Goal: Task Accomplishment & Management: Manage account settings

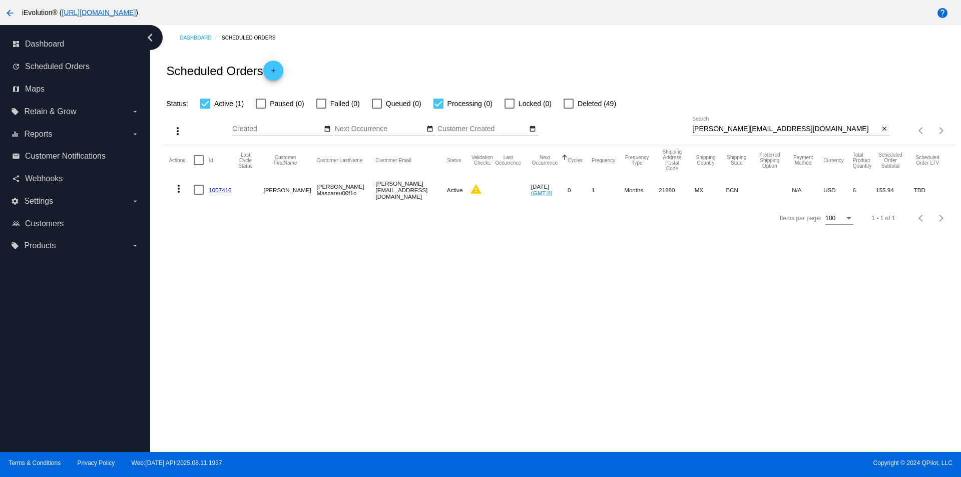
click at [890, 131] on div "close" at bounding box center [884, 129] width 11 height 11
click at [882, 130] on mat-icon "close" at bounding box center [884, 129] width 7 height 8
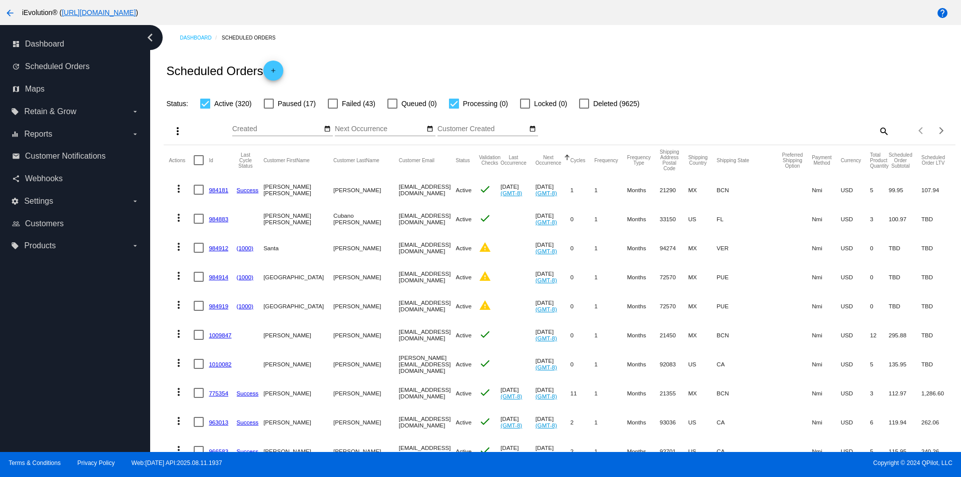
click at [879, 130] on mat-icon "search" at bounding box center [884, 131] width 12 height 16
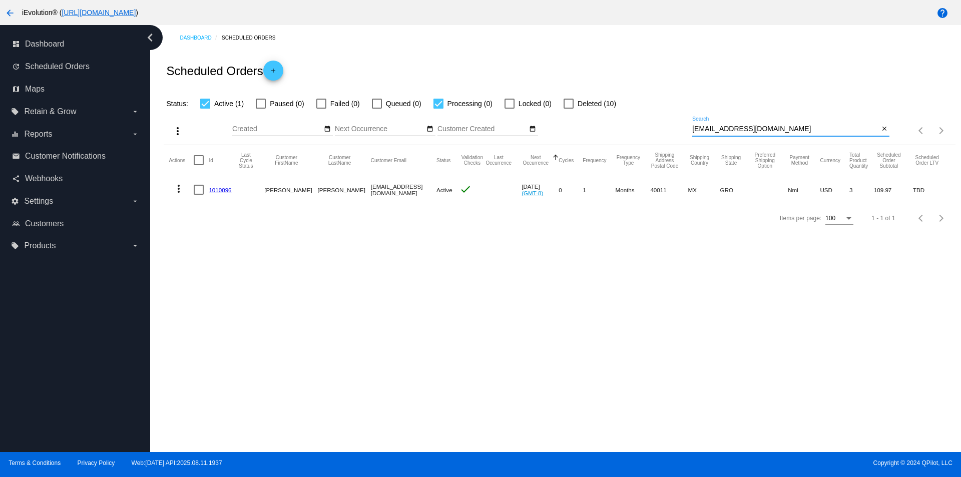
type input "valentinorduna2@yahoo.com.mx"
click at [175, 194] on mat-icon "more_vert" at bounding box center [179, 189] width 12 height 12
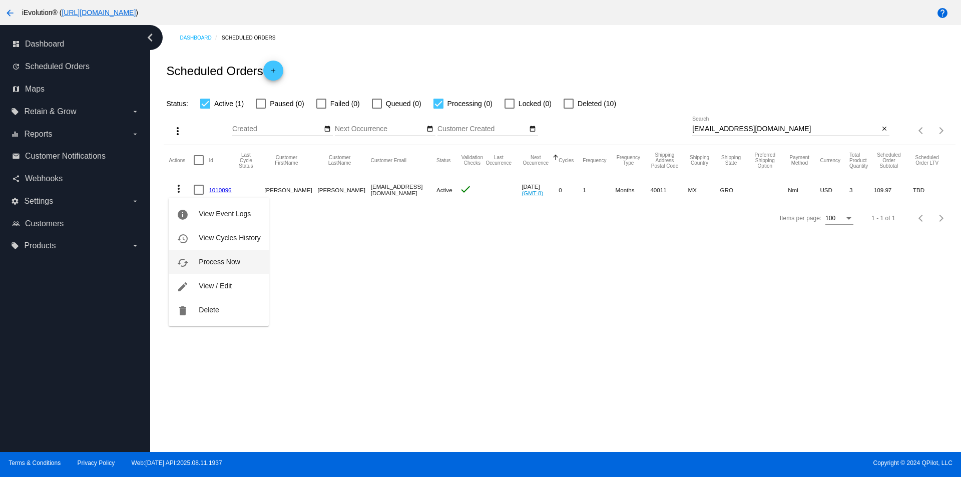
click at [221, 262] on span "Process Now" at bounding box center [219, 262] width 41 height 8
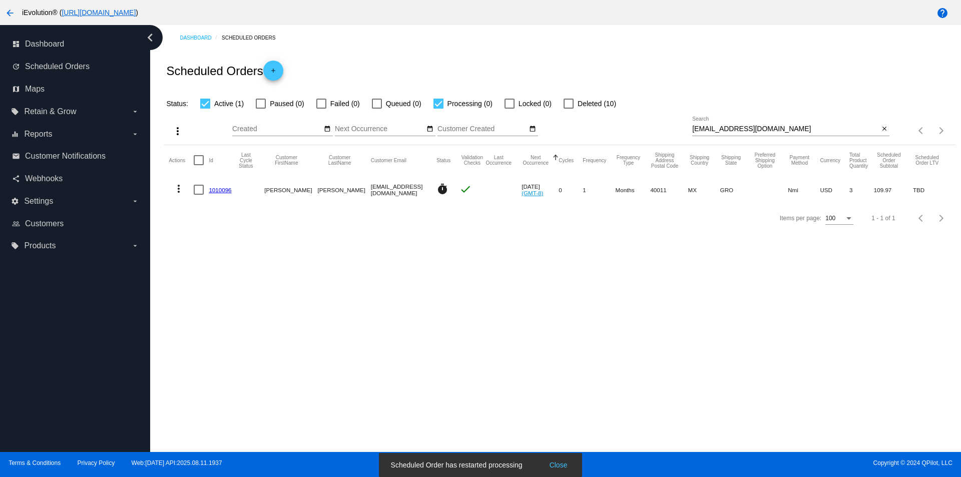
click at [209, 193] on link "1010096" at bounding box center [220, 190] width 23 height 7
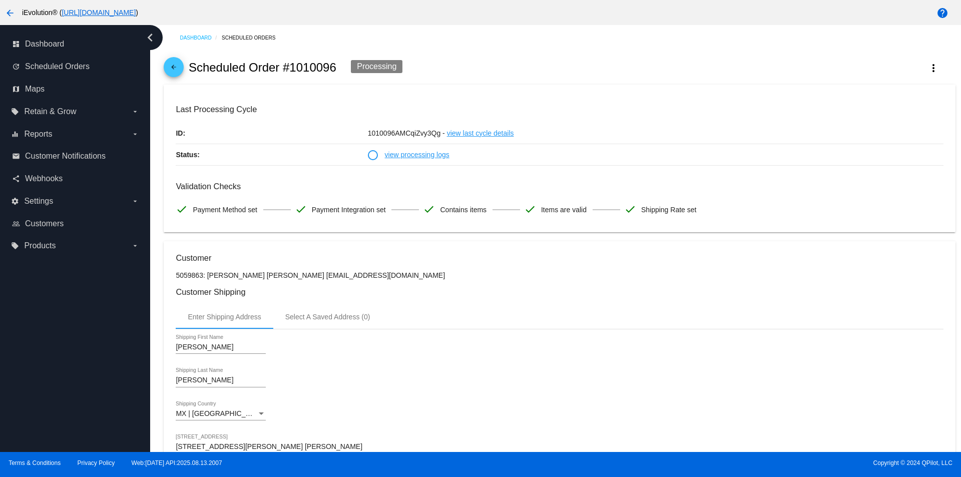
click at [173, 70] on mat-icon "arrow_back" at bounding box center [174, 70] width 12 height 12
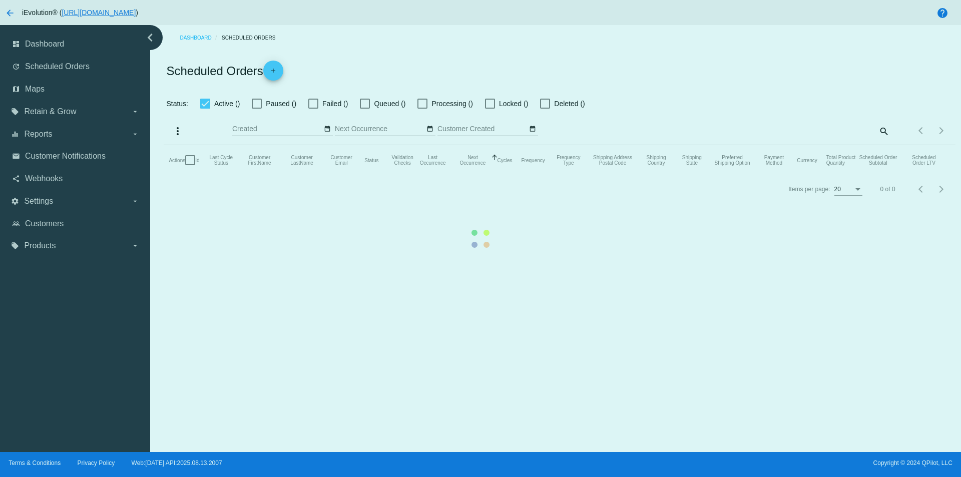
checkbox input "true"
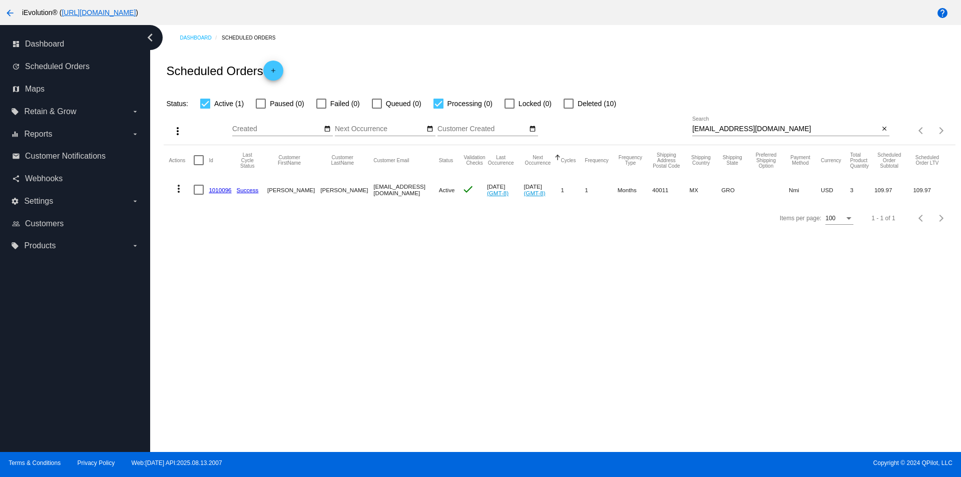
click at [377, 324] on div "Dashboard Scheduled Orders Scheduled Orders add Status: Active (1) Paused (0) F…" at bounding box center [555, 238] width 811 height 427
